Goal: Information Seeking & Learning: Learn about a topic

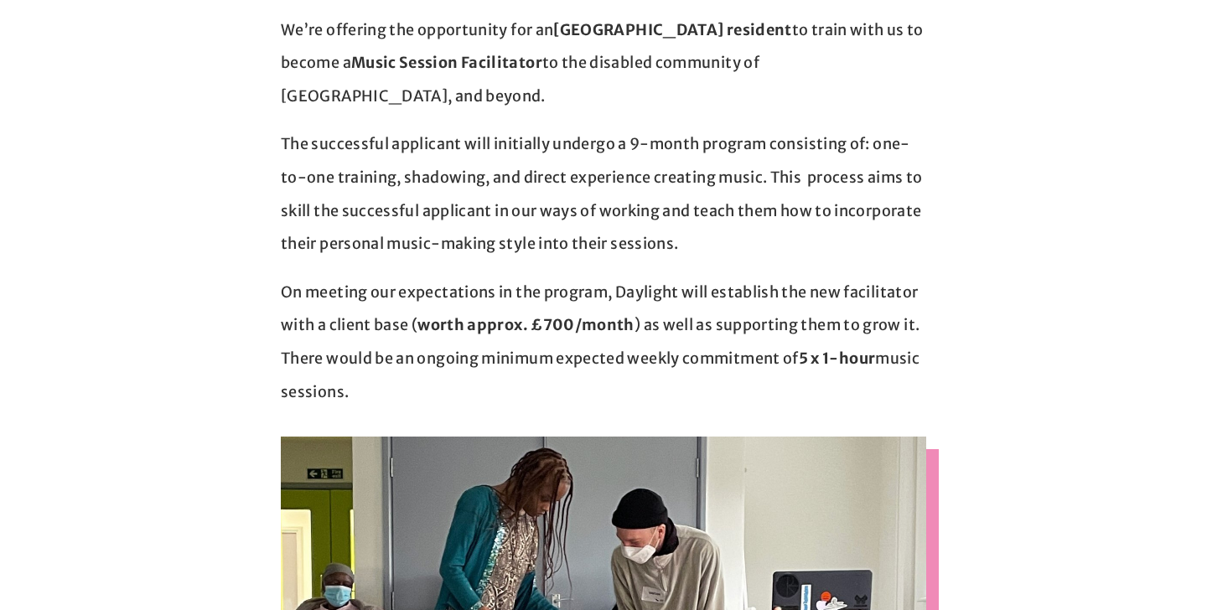
scroll to position [593, 0]
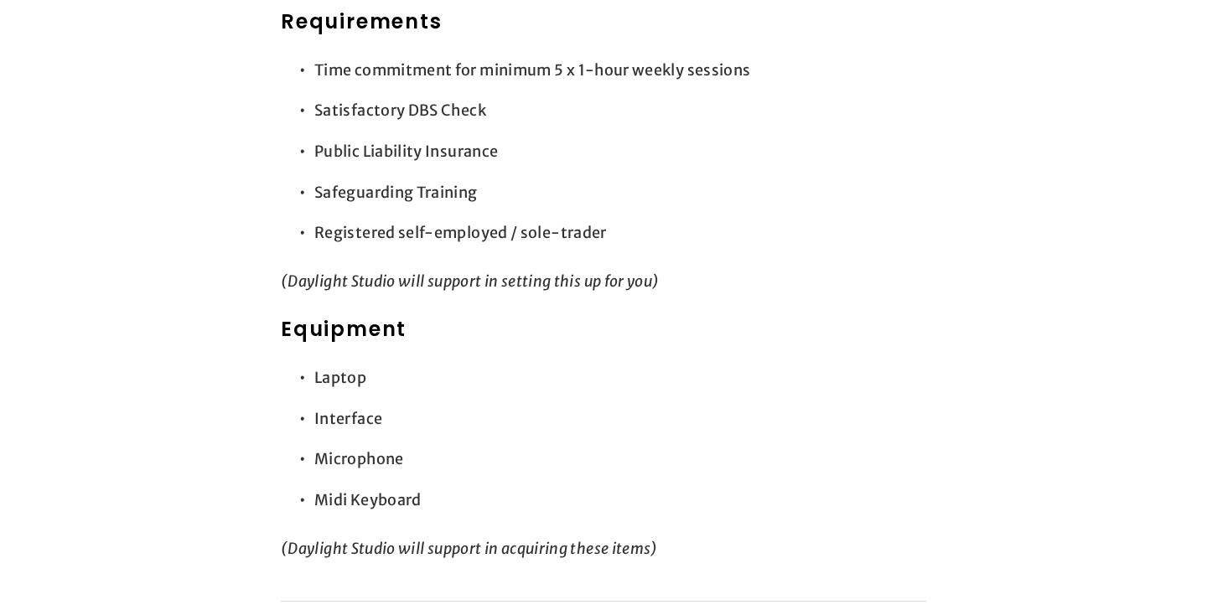
scroll to position [2317, 0]
click at [235, 381] on section "Daylight Studio Facilitator (London) We’re offering the opportunity for an Isli…" at bounding box center [603, 251] width 754 height 4213
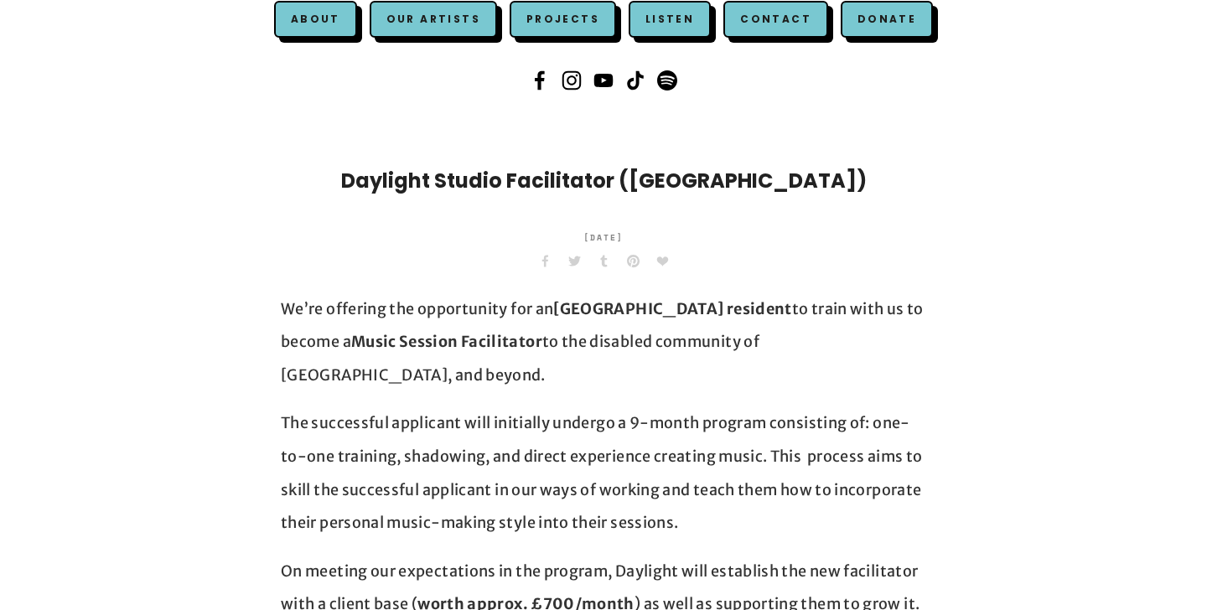
scroll to position [0, 0]
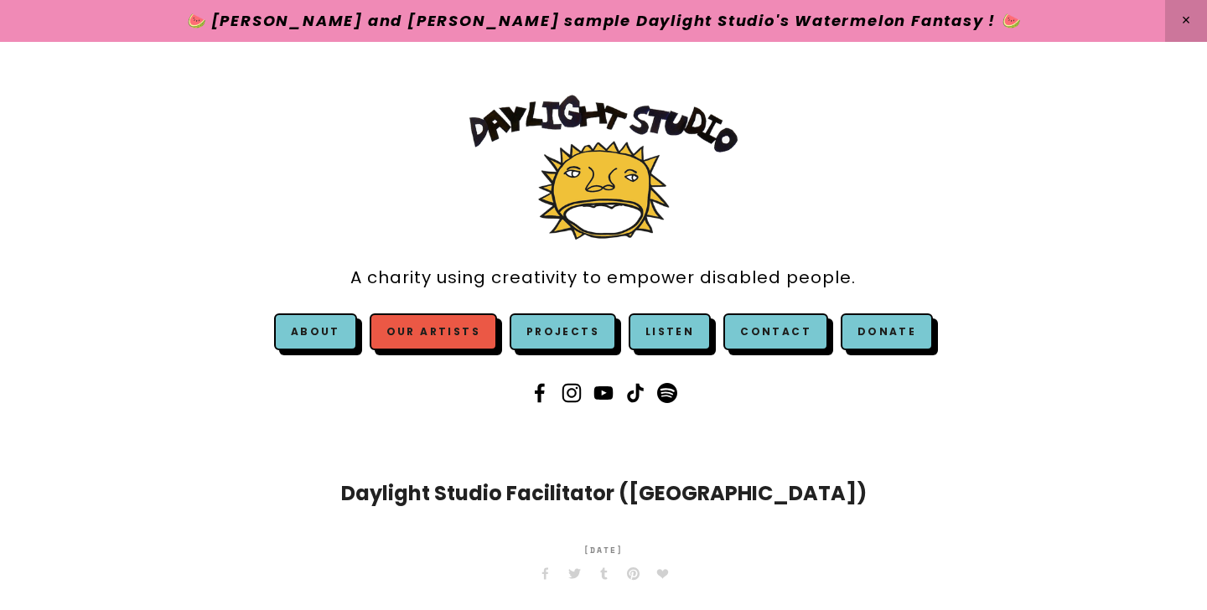
click at [394, 320] on link "Our Artists" at bounding box center [433, 331] width 127 height 37
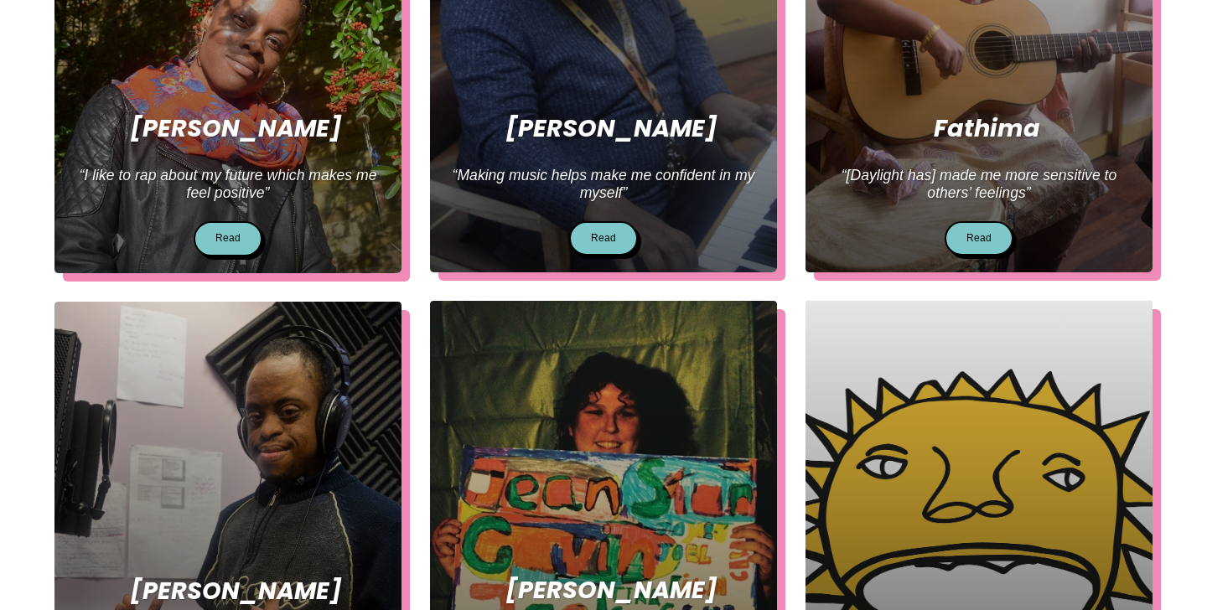
scroll to position [939, 0]
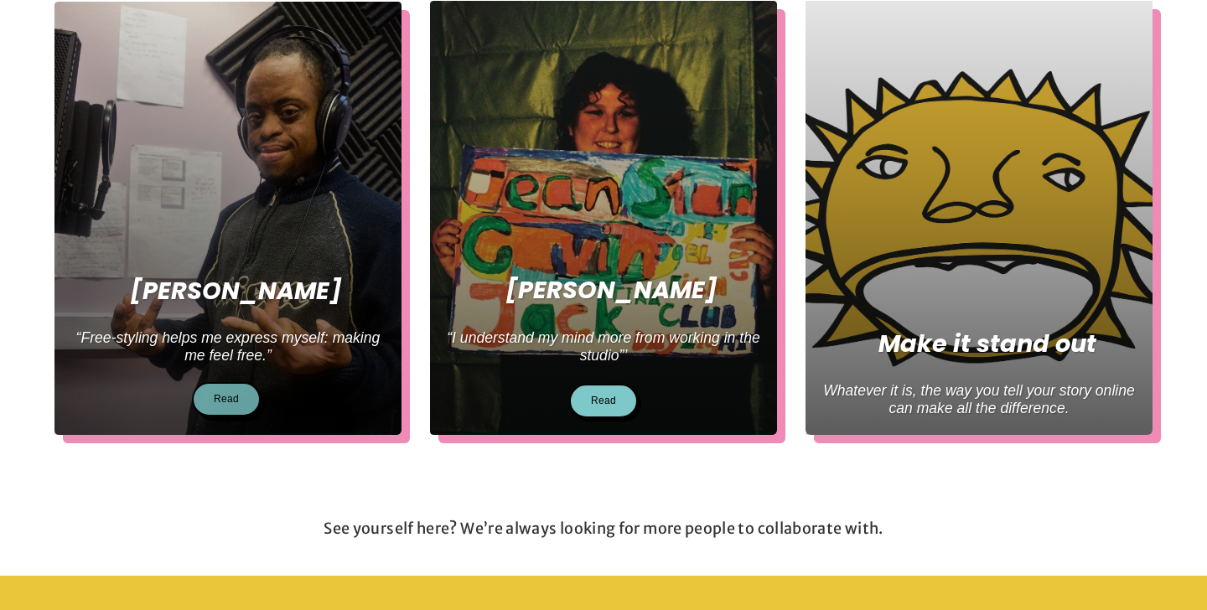
click at [244, 413] on link "Read" at bounding box center [226, 399] width 69 height 34
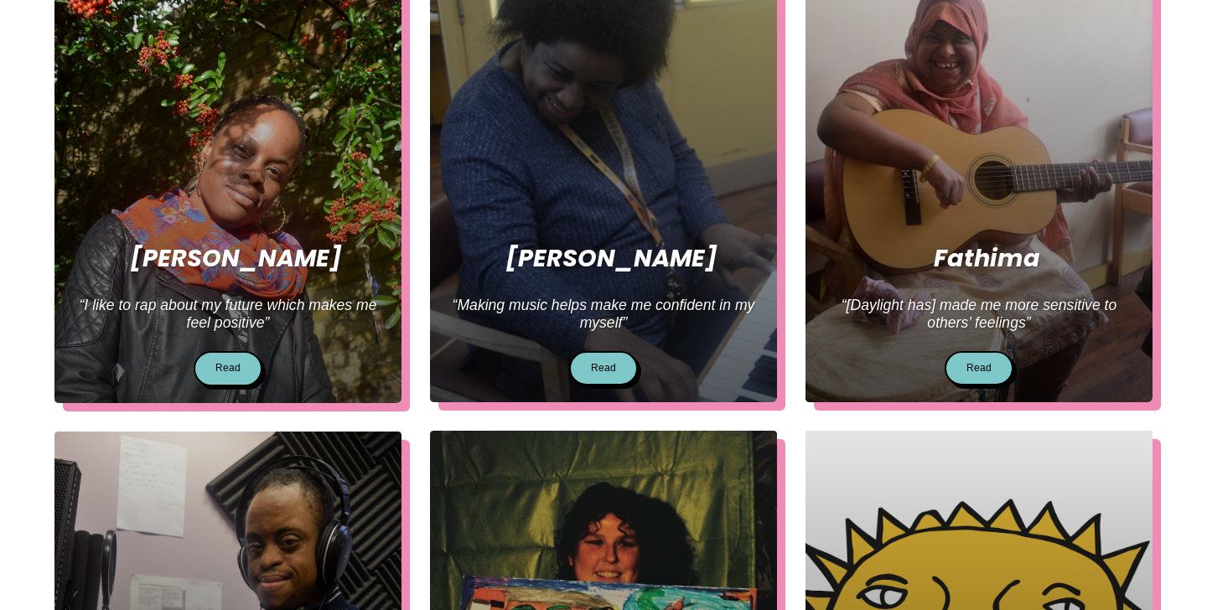
scroll to position [509, 0]
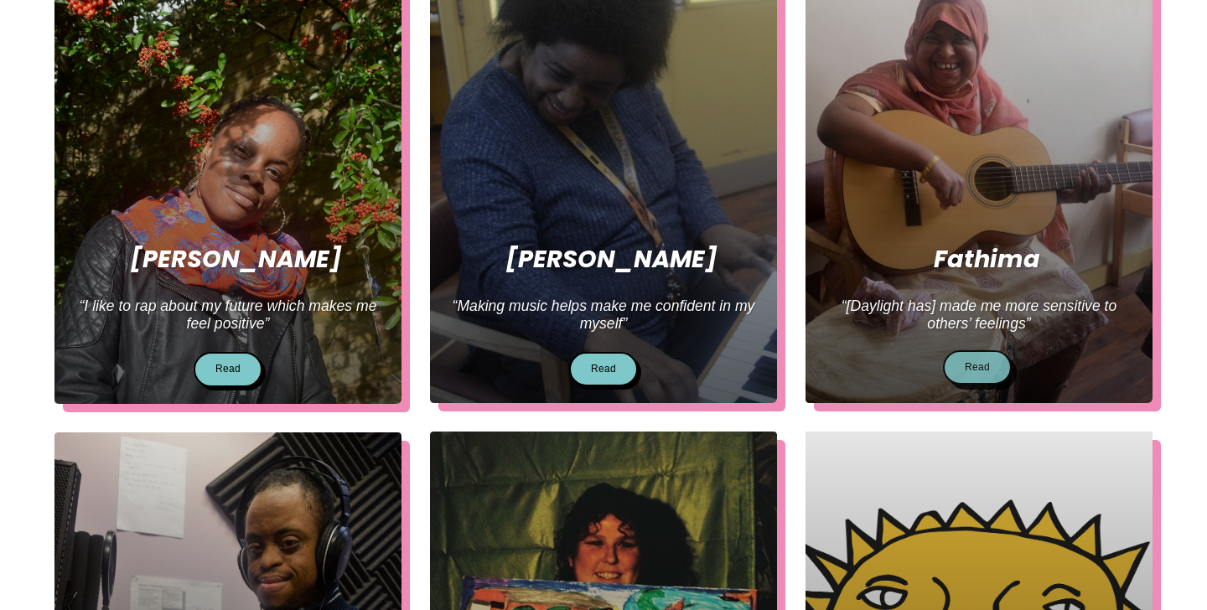
click at [952, 377] on link "Read" at bounding box center [977, 367] width 69 height 34
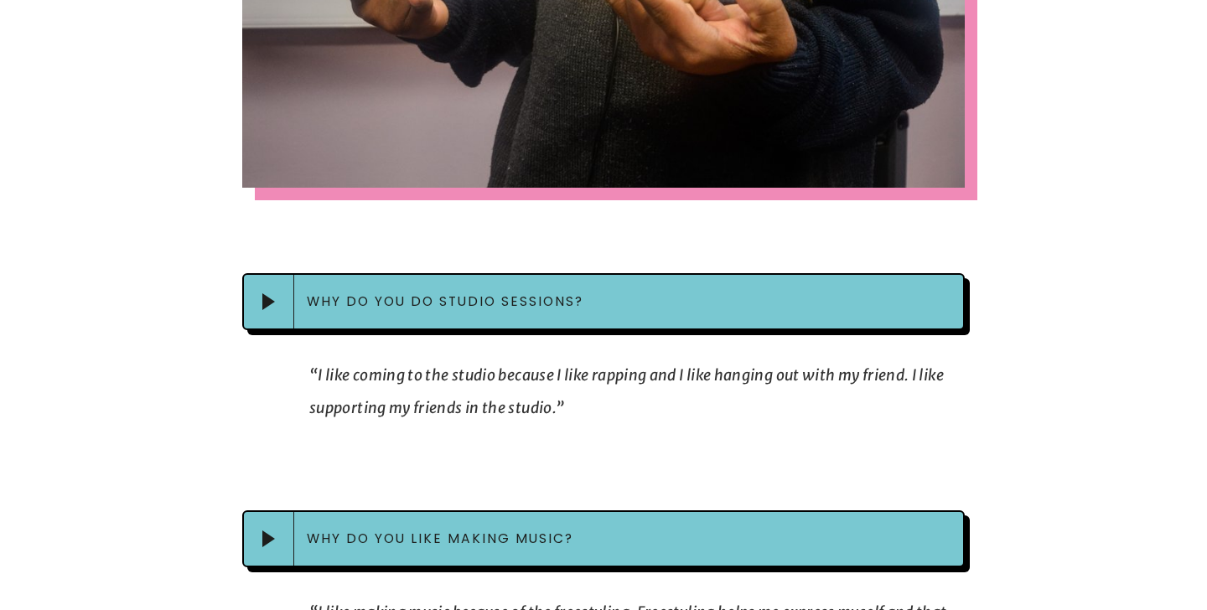
scroll to position [1604, 0]
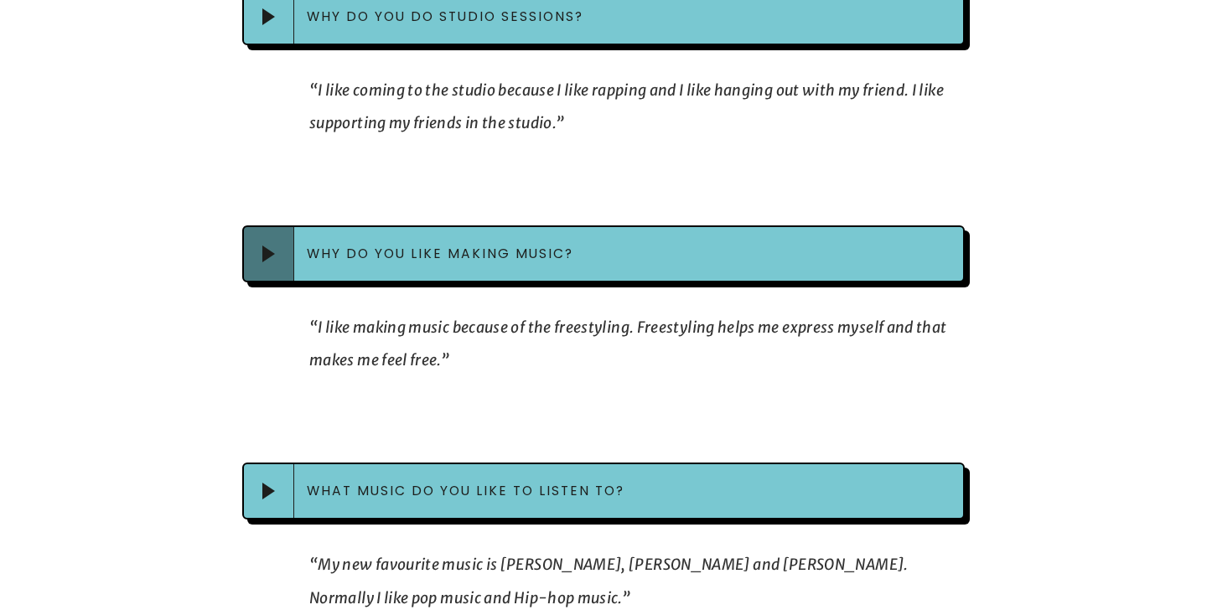
click at [283, 259] on div at bounding box center [269, 254] width 50 height 54
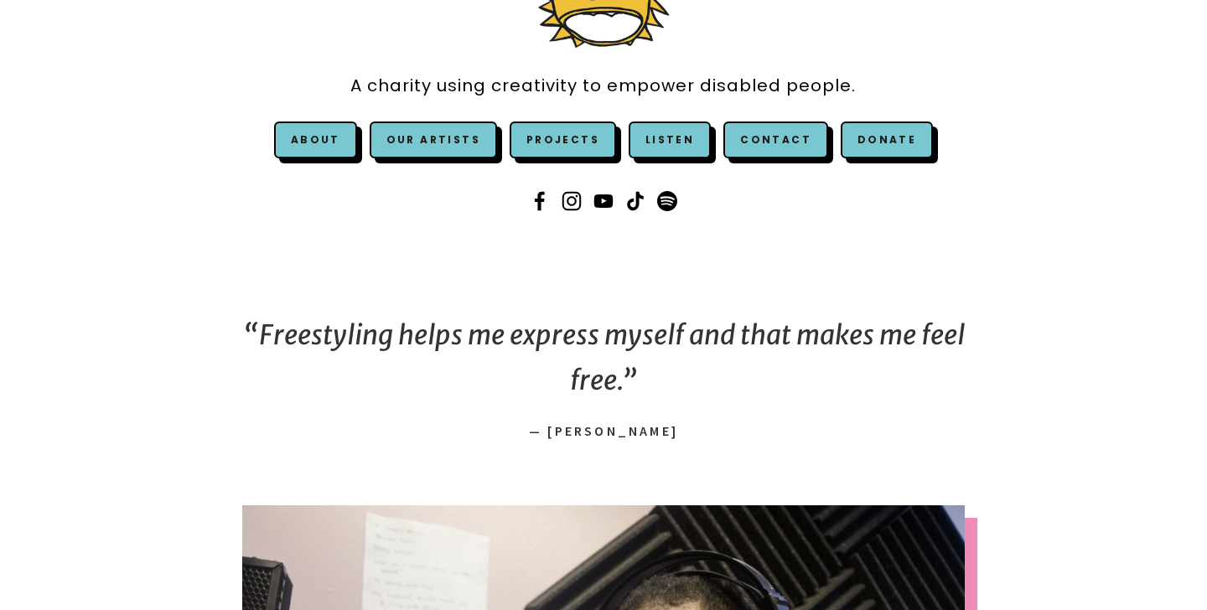
scroll to position [0, 0]
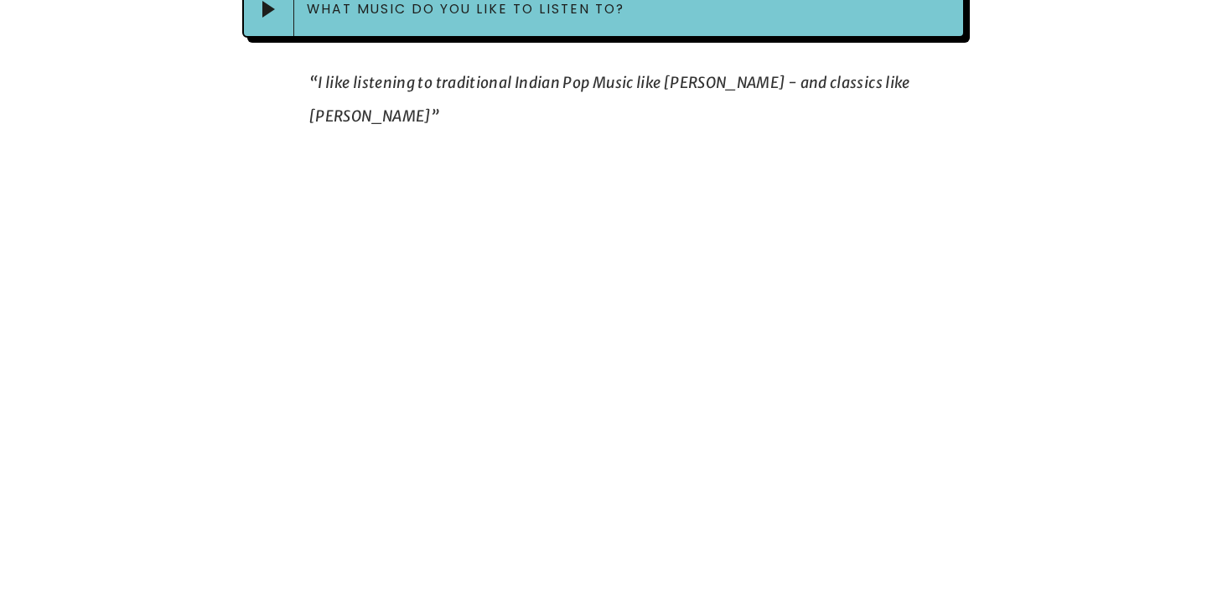
scroll to position [1836, 0]
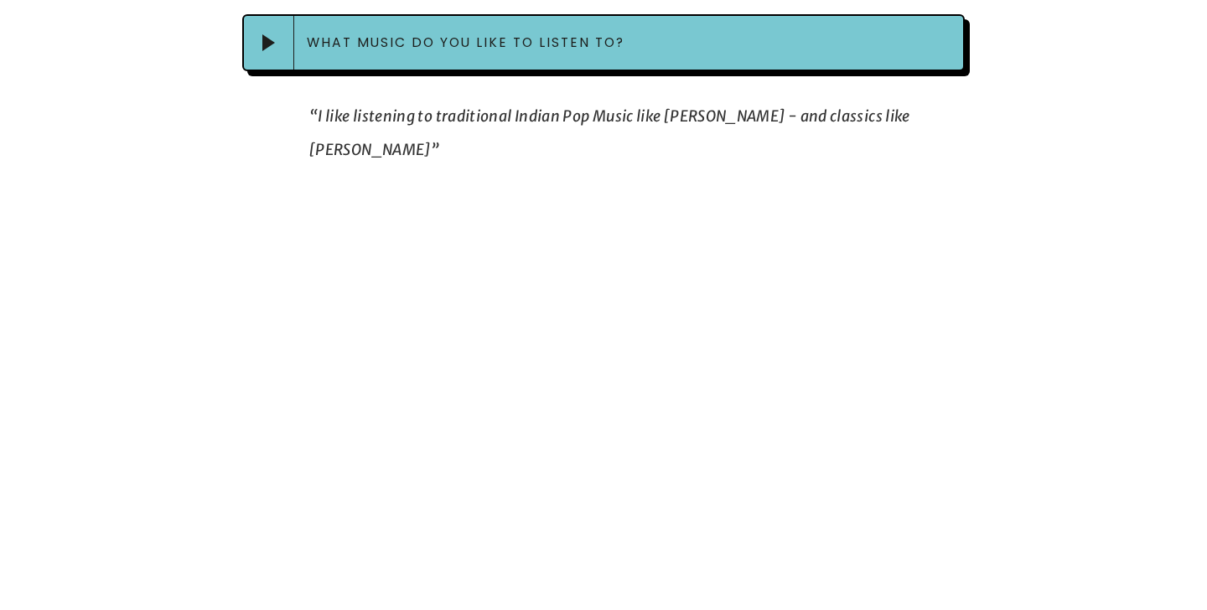
click at [466, 229] on div at bounding box center [603, 235] width 751 height 111
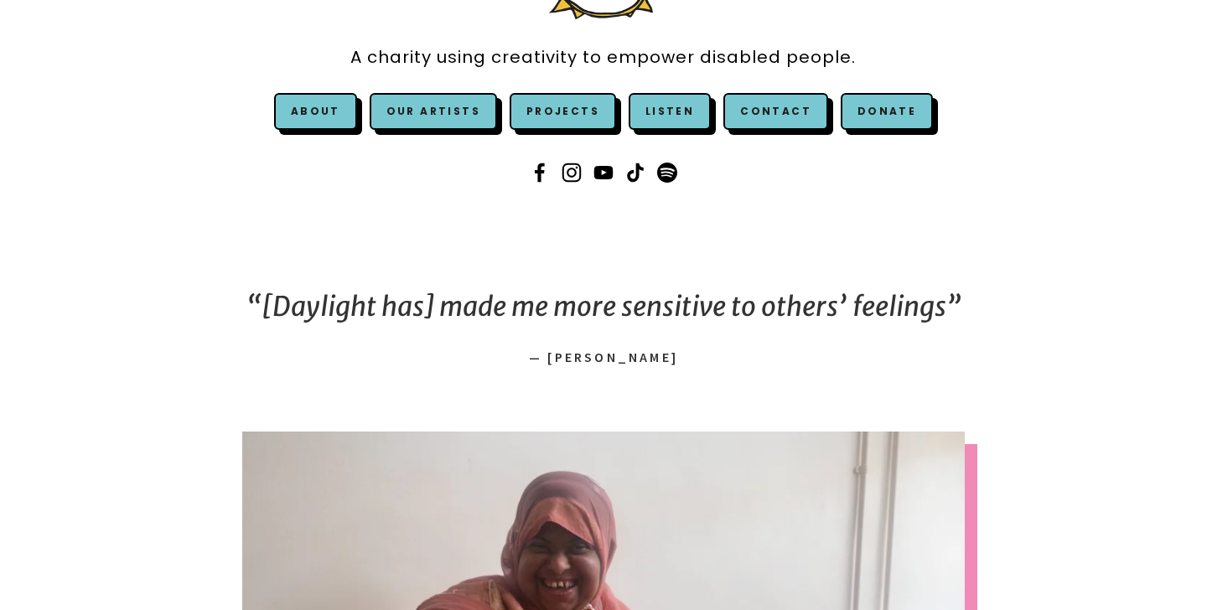
scroll to position [195, 0]
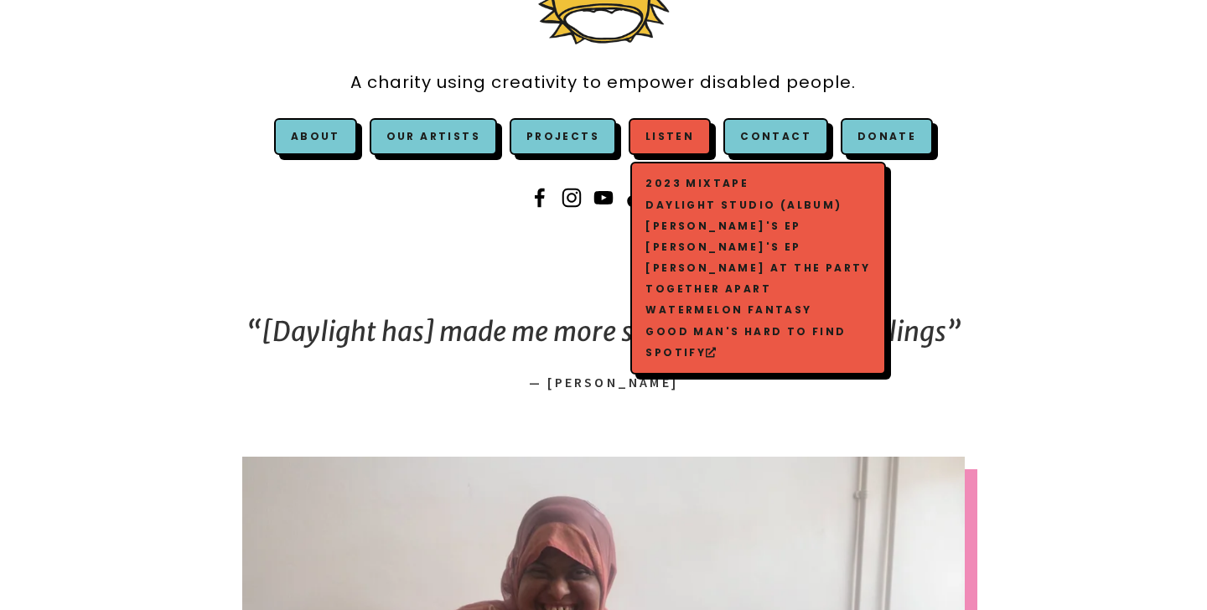
click at [680, 150] on span "Listen 2023 Mixtape Daylight Studio (Album) Jonetta's EP Tina's EP Craig David …" at bounding box center [669, 136] width 82 height 37
click at [675, 204] on link "Daylight Studio (Album)" at bounding box center [758, 204] width 233 height 21
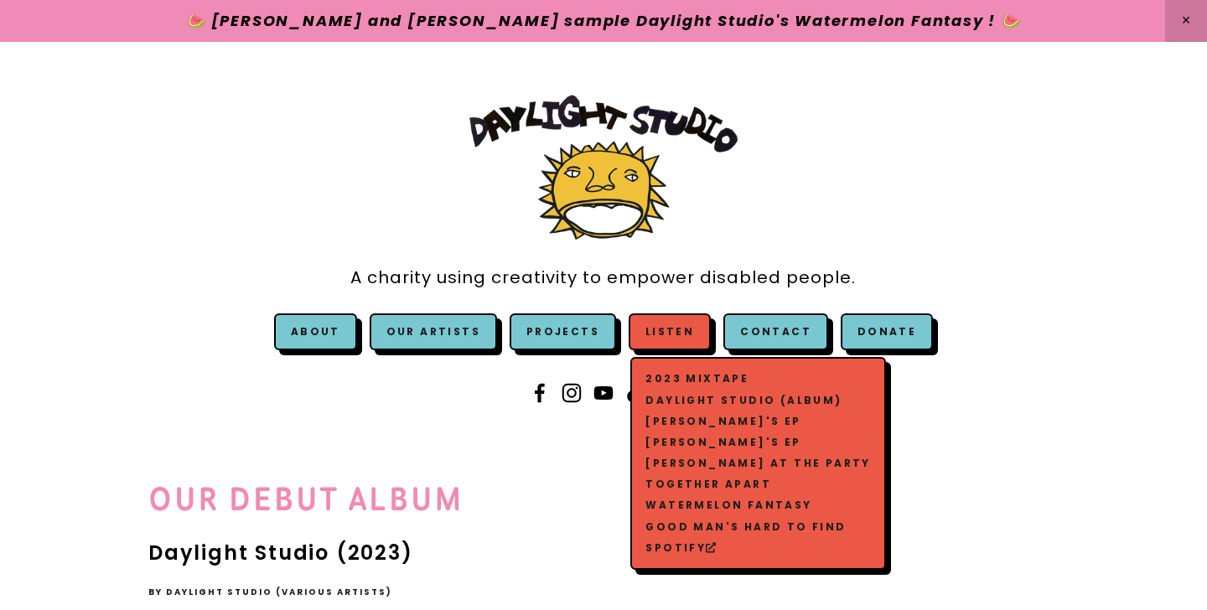
click at [681, 420] on link "[PERSON_NAME]'s EP" at bounding box center [758, 421] width 233 height 21
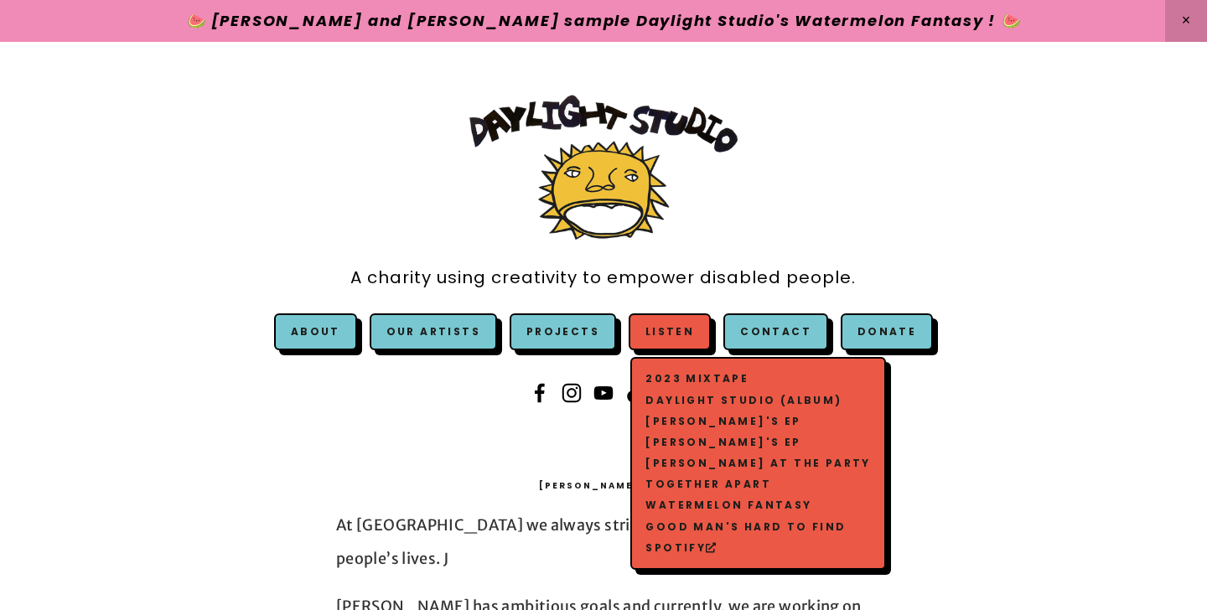
click at [681, 463] on link "[PERSON_NAME] at The Party" at bounding box center [758, 462] width 233 height 21
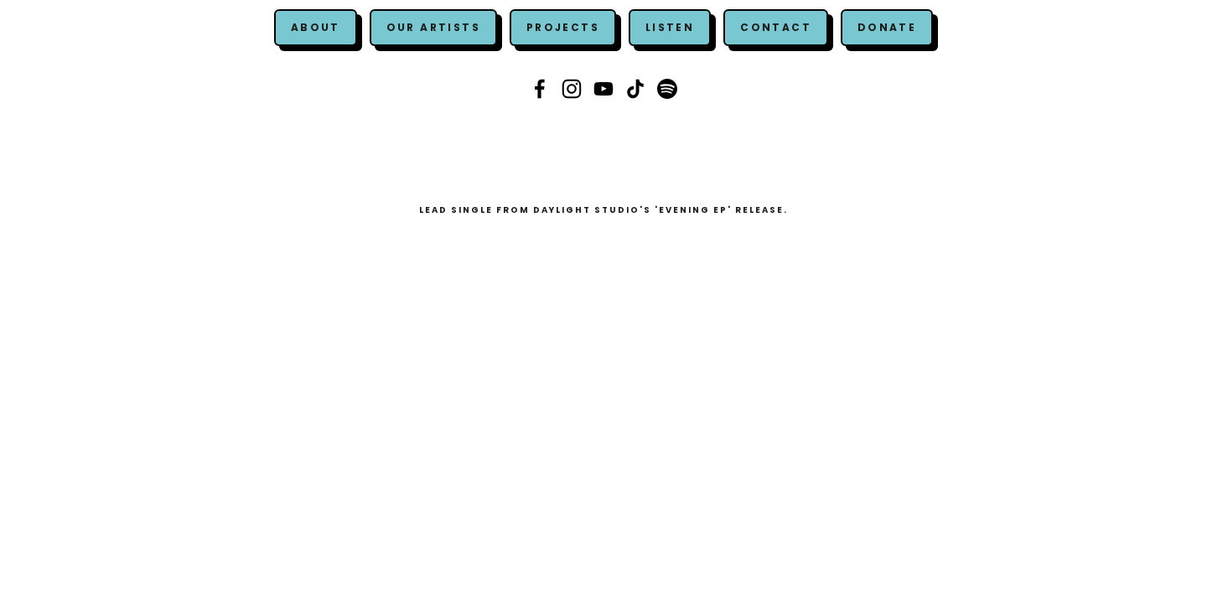
scroll to position [176, 0]
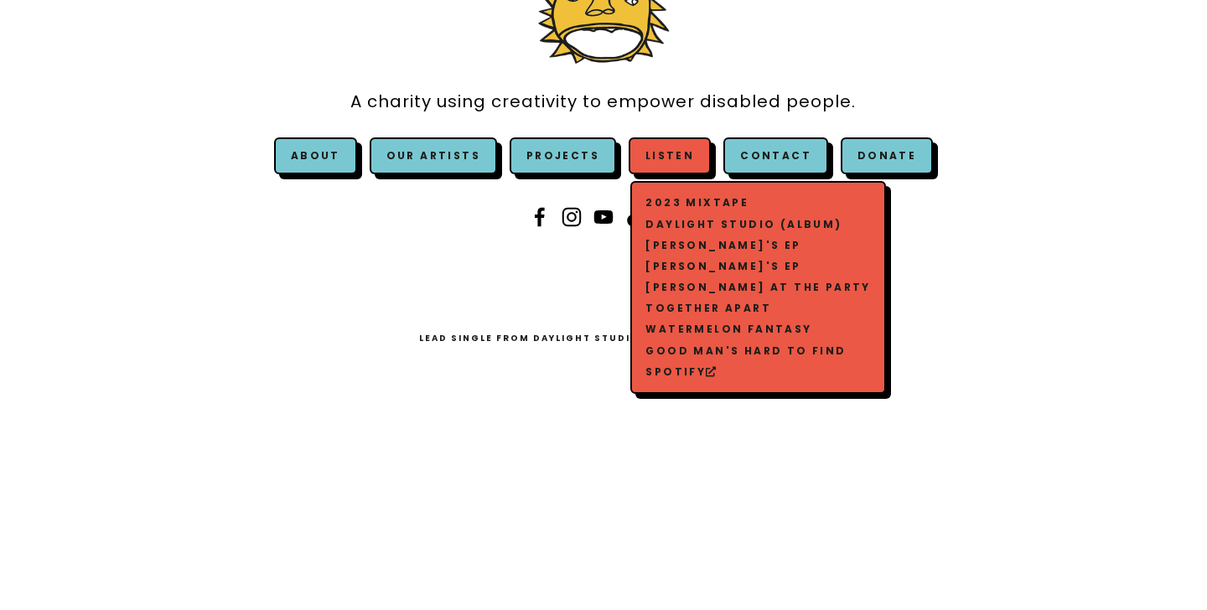
click at [665, 198] on link "2023 Mixtape" at bounding box center [758, 203] width 233 height 21
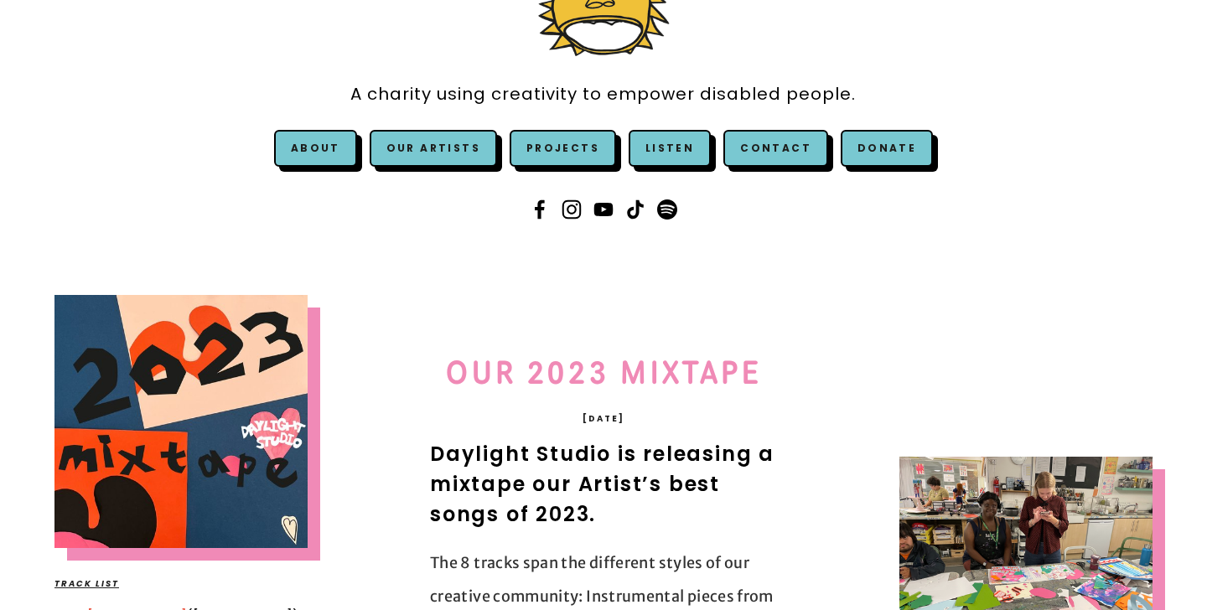
scroll to position [534, 0]
